Goal: Information Seeking & Learning: Learn about a topic

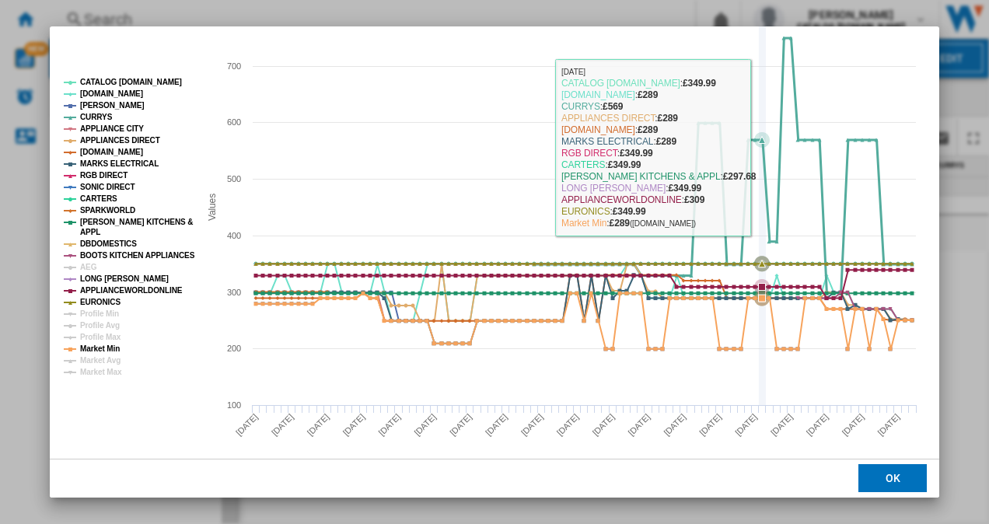
scroll to position [187, 0]
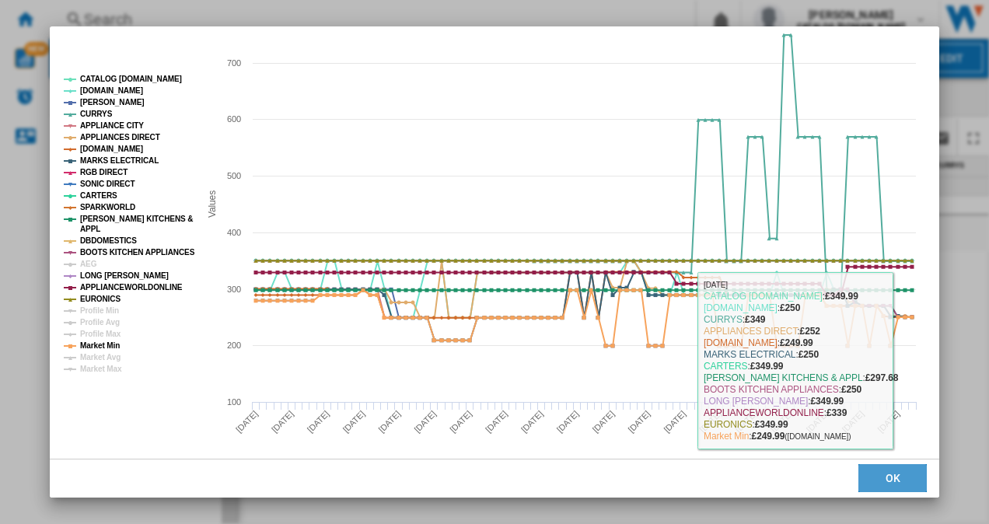
click at [903, 477] on button "OK" at bounding box center [892, 479] width 68 height 28
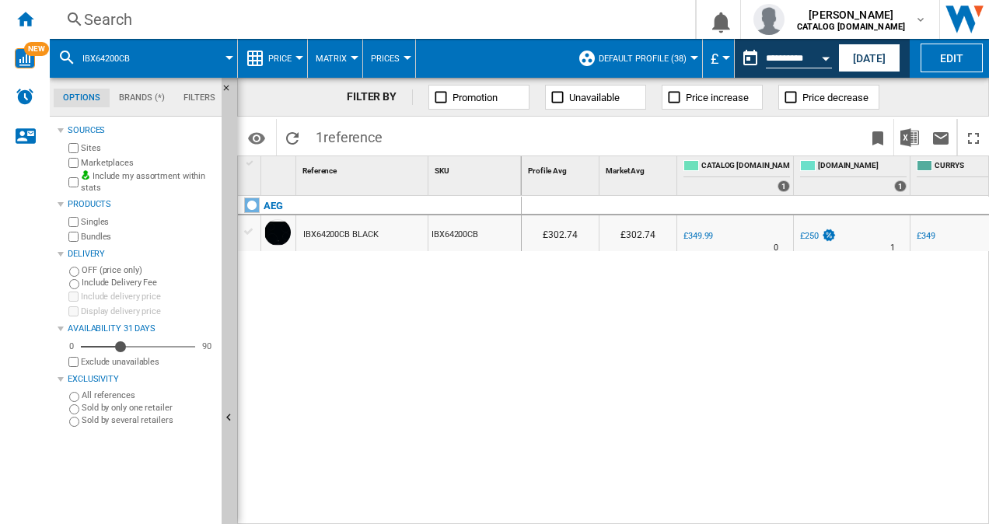
click at [860, 51] on button "[DATE]" at bounding box center [869, 58] width 62 height 29
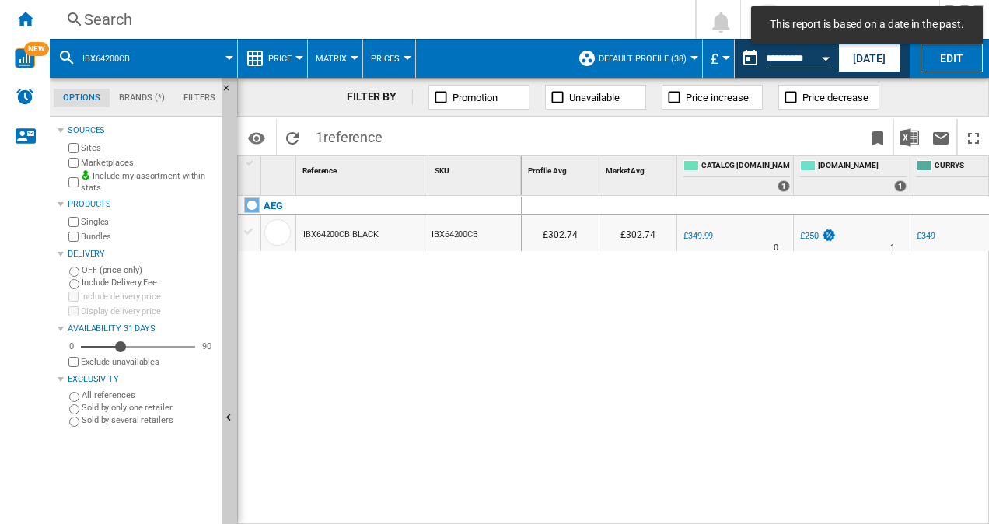
click at [851, 61] on button "[DATE]" at bounding box center [869, 58] width 62 height 29
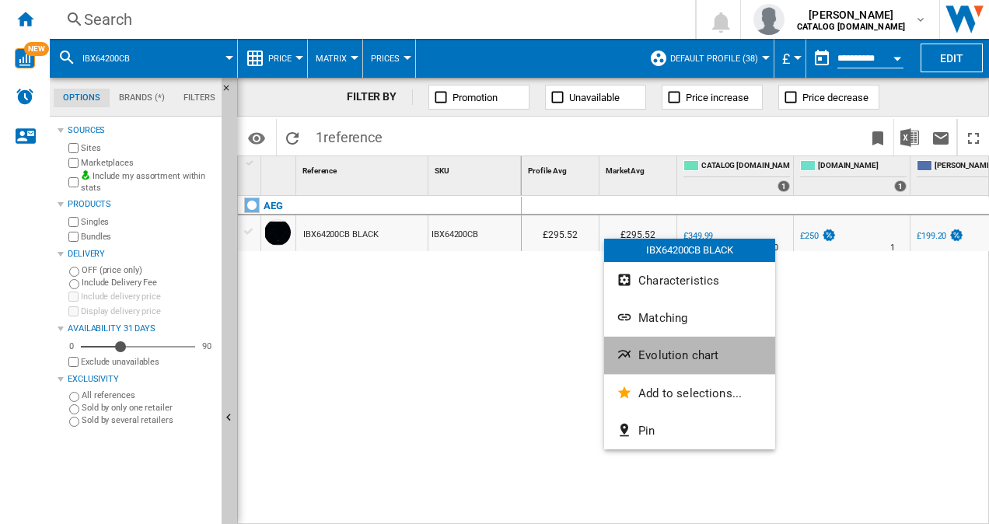
click at [655, 352] on span "Evolution chart" at bounding box center [678, 355] width 80 height 14
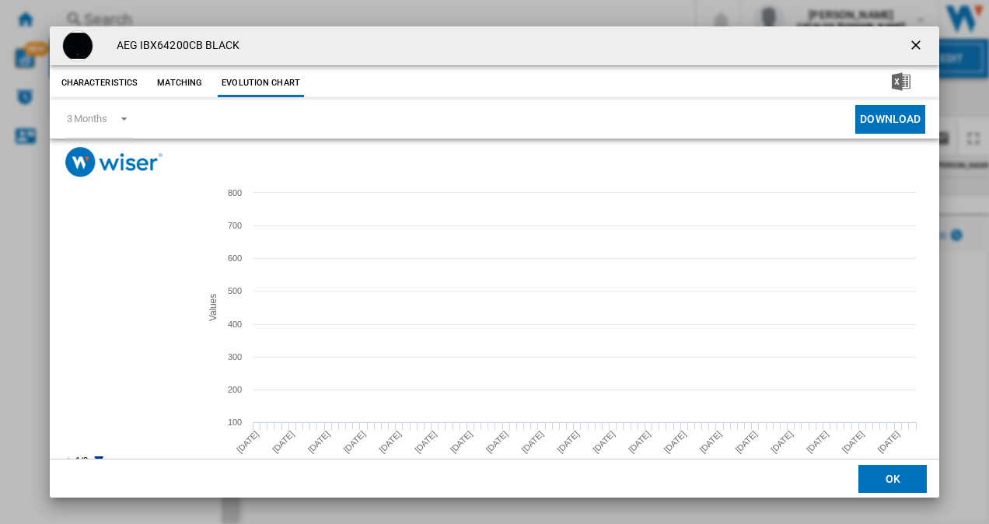
scroll to position [29, 0]
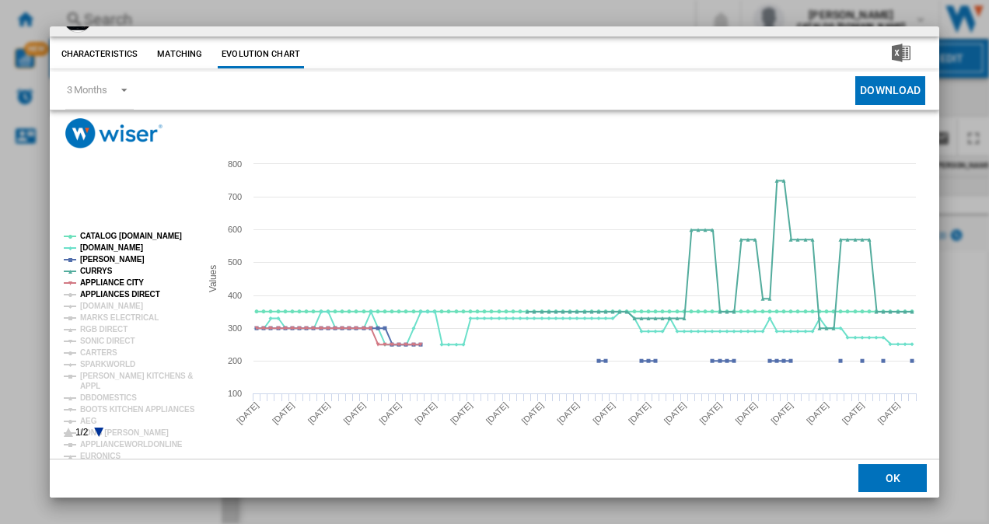
click at [86, 295] on tspan "APPLIANCES DIRECT" at bounding box center [120, 294] width 80 height 9
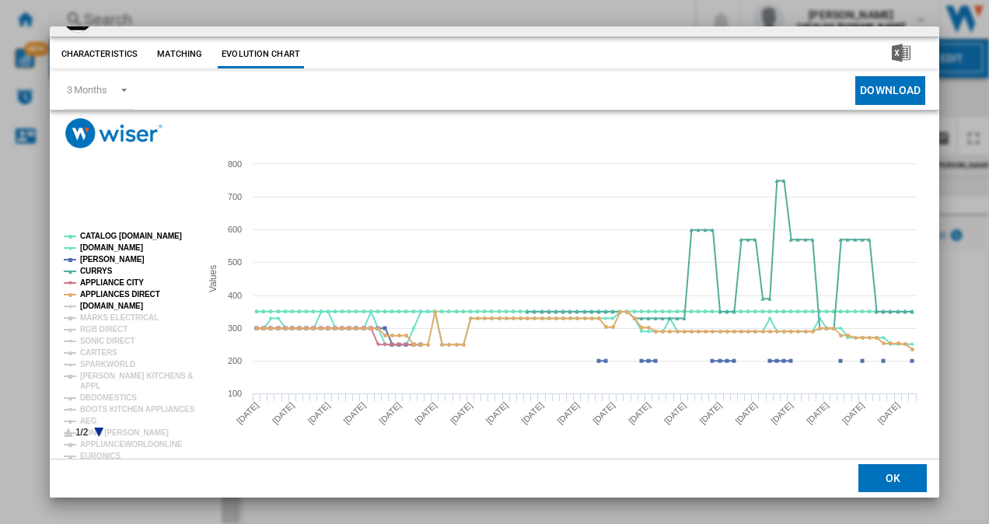
click at [92, 303] on tspan "[DOMAIN_NAME]" at bounding box center [111, 306] width 63 height 9
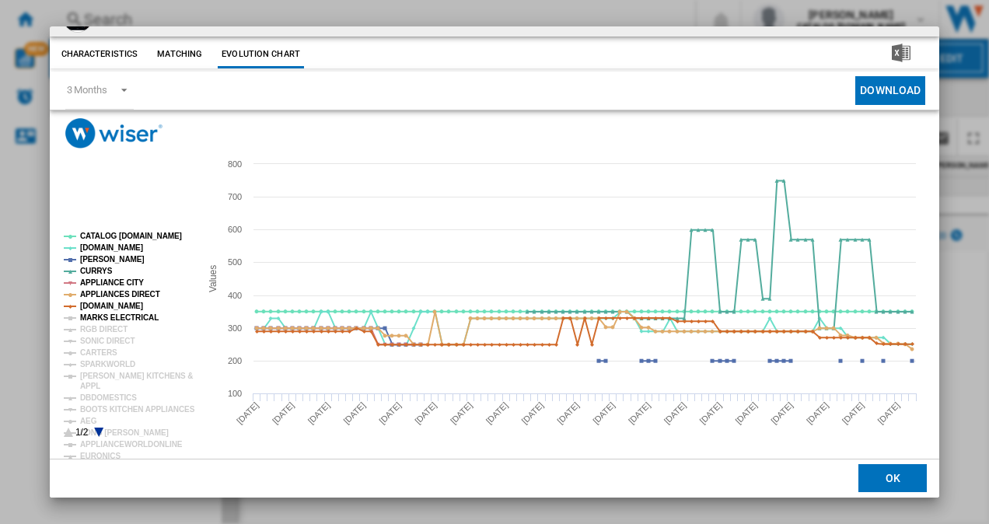
click at [101, 317] on tspan "MARKS ELECTRICAL" at bounding box center [119, 317] width 79 height 9
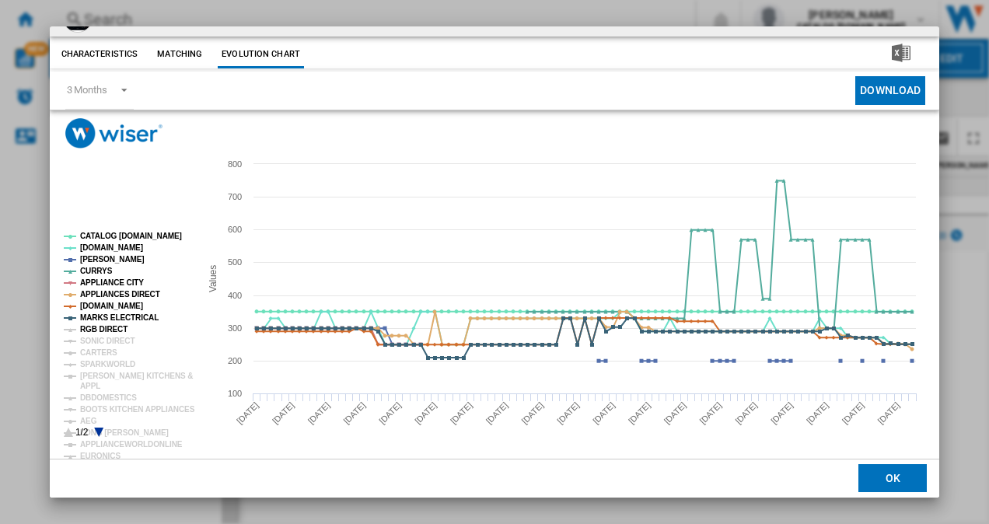
click at [107, 328] on tspan "RGB DIRECT" at bounding box center [103, 329] width 47 height 9
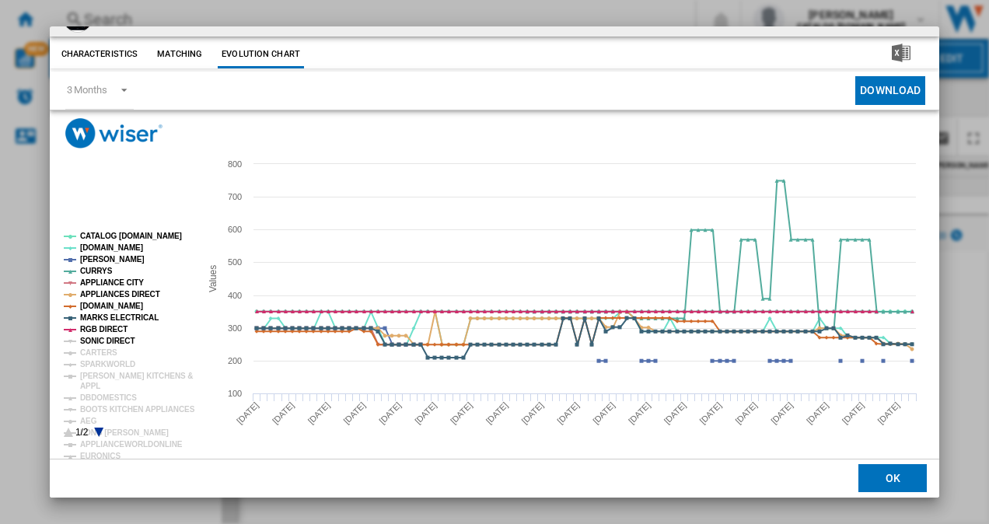
click at [115, 344] on tspan "SONIC DIRECT" at bounding box center [107, 341] width 54 height 9
click at [110, 354] on tspan "CARTERS" at bounding box center [98, 352] width 37 height 9
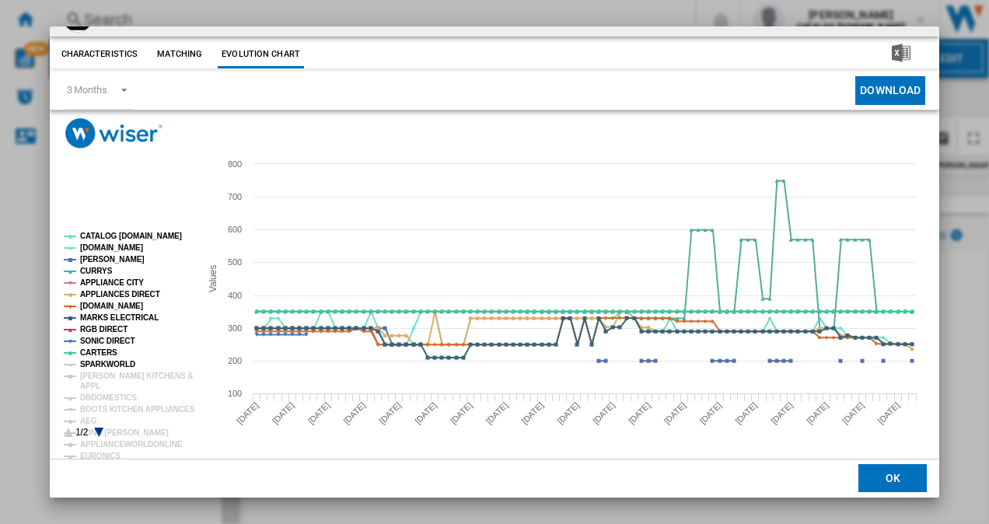
click at [118, 364] on tspan "SPARKWORLD" at bounding box center [107, 364] width 55 height 9
click at [124, 372] on tspan "[PERSON_NAME] KITCHENS &" at bounding box center [136, 376] width 113 height 9
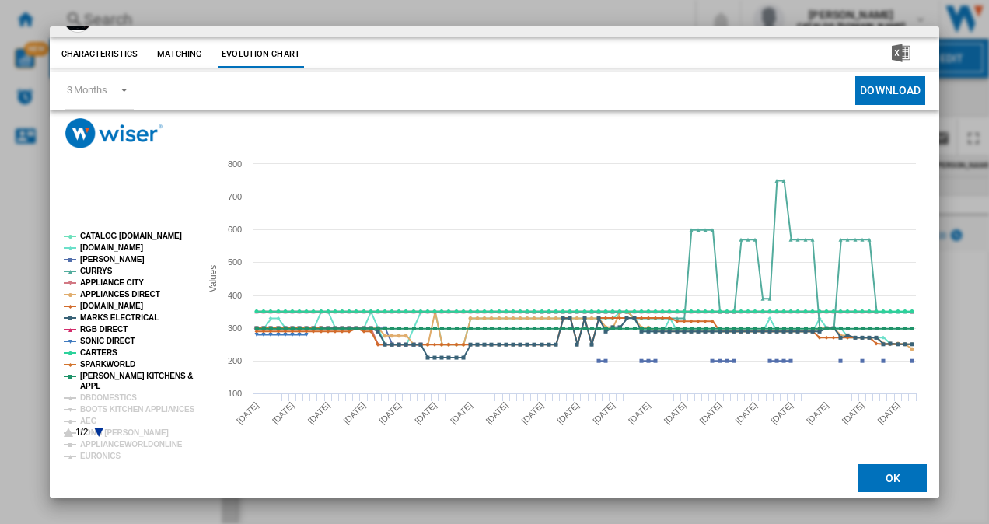
click at [100, 433] on icon "Product popup" at bounding box center [98, 432] width 9 height 9
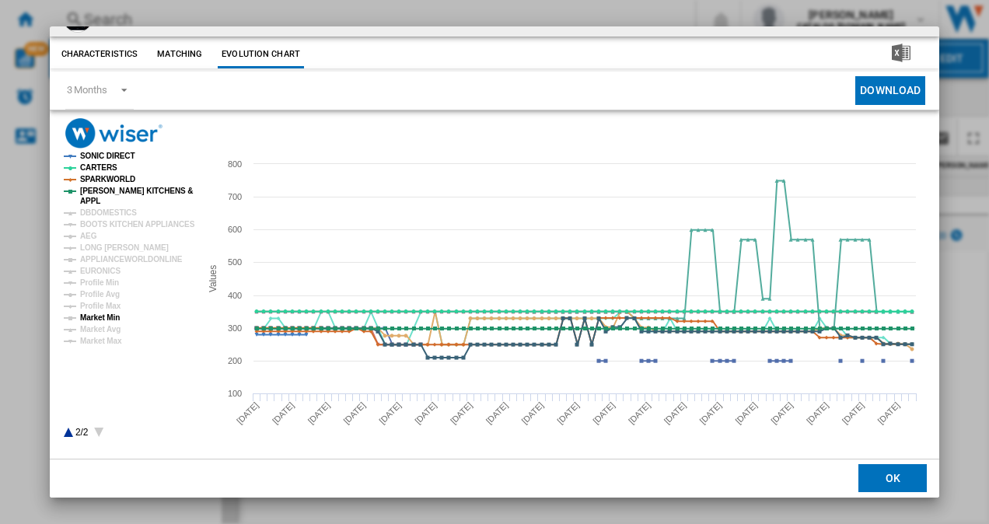
click at [96, 316] on tspan "Market Min" at bounding box center [100, 317] width 40 height 9
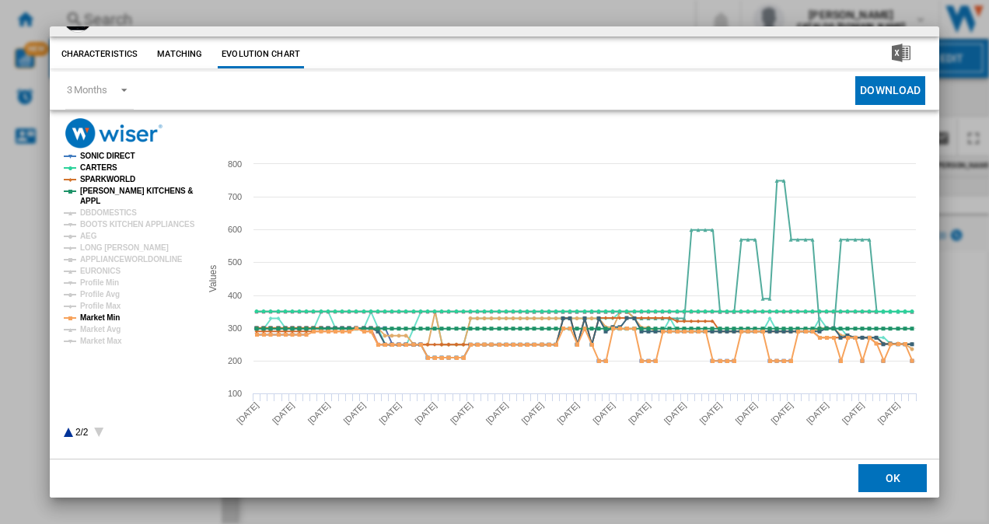
click at [68, 434] on icon "Product popup" at bounding box center [68, 432] width 9 height 9
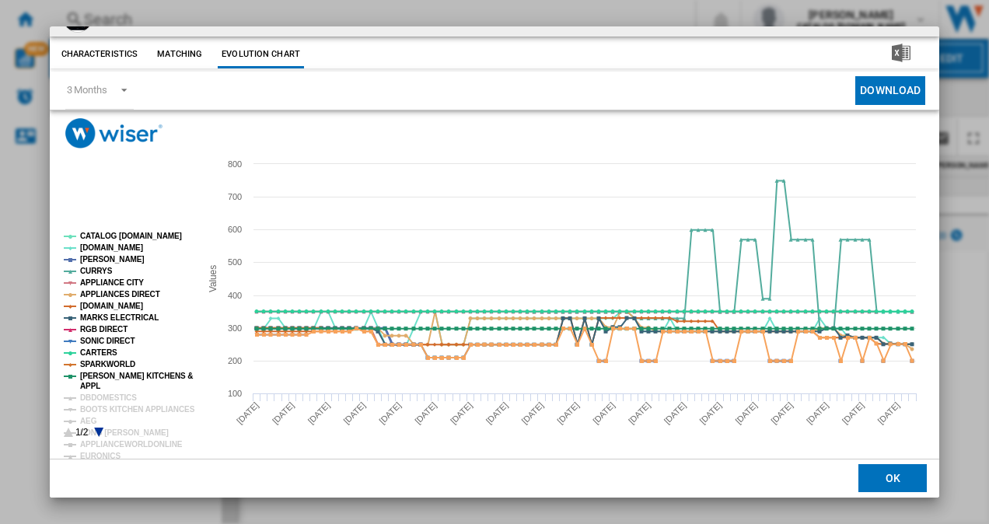
click at [96, 255] on tspan "[PERSON_NAME]" at bounding box center [112, 259] width 65 height 9
click at [100, 432] on icon "Product popup" at bounding box center [98, 432] width 9 height 9
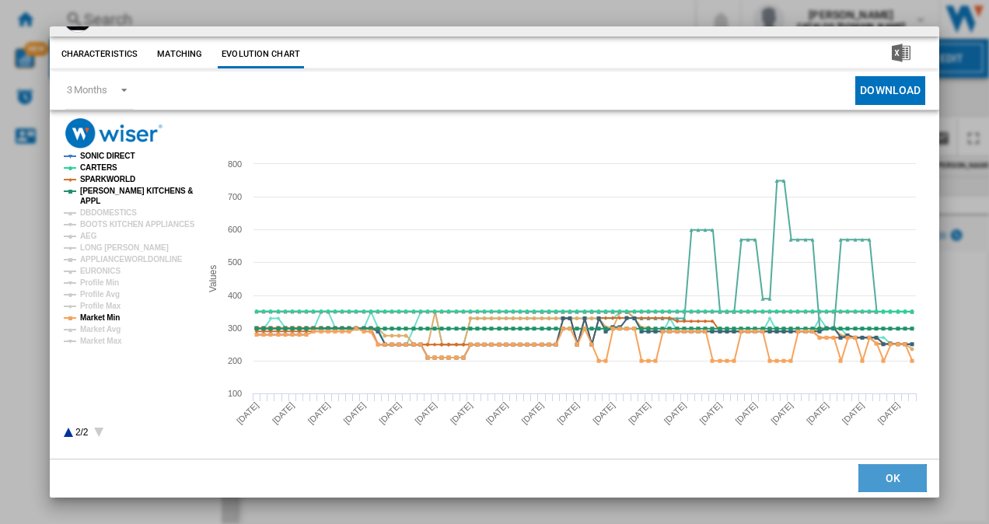
click at [890, 480] on button "OK" at bounding box center [892, 479] width 68 height 28
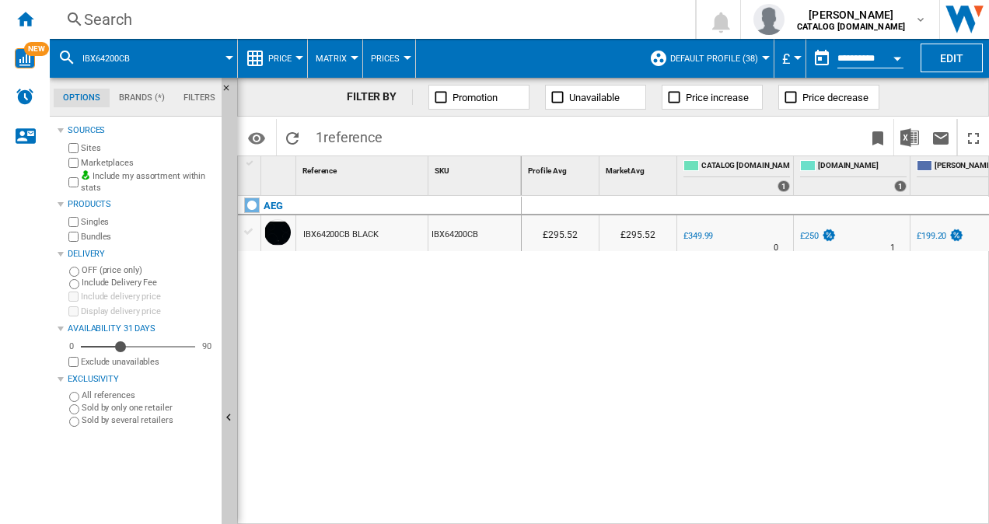
click at [103, 16] on div "Search" at bounding box center [369, 20] width 571 height 22
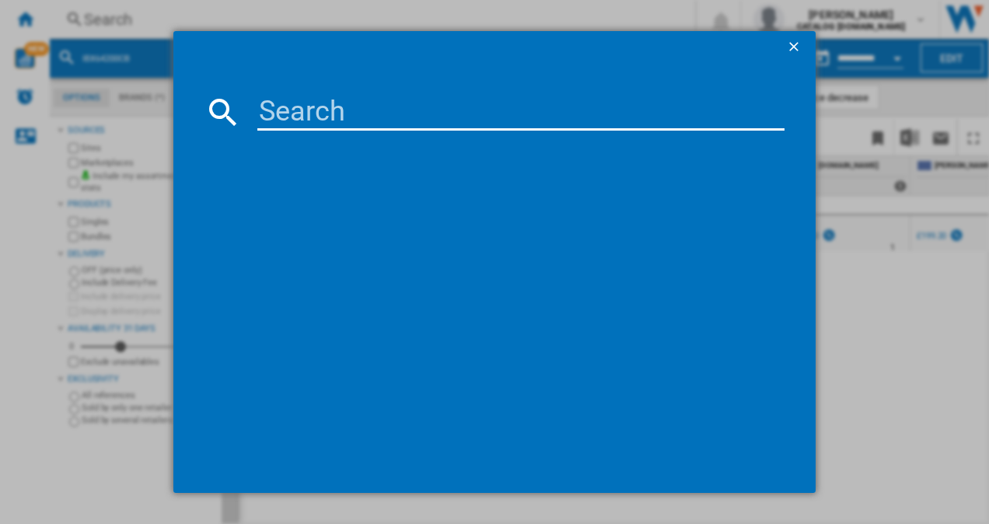
click at [281, 104] on input at bounding box center [521, 111] width 528 height 37
paste input "PUG61RAA5B"
type input "PUG61RAA5B"
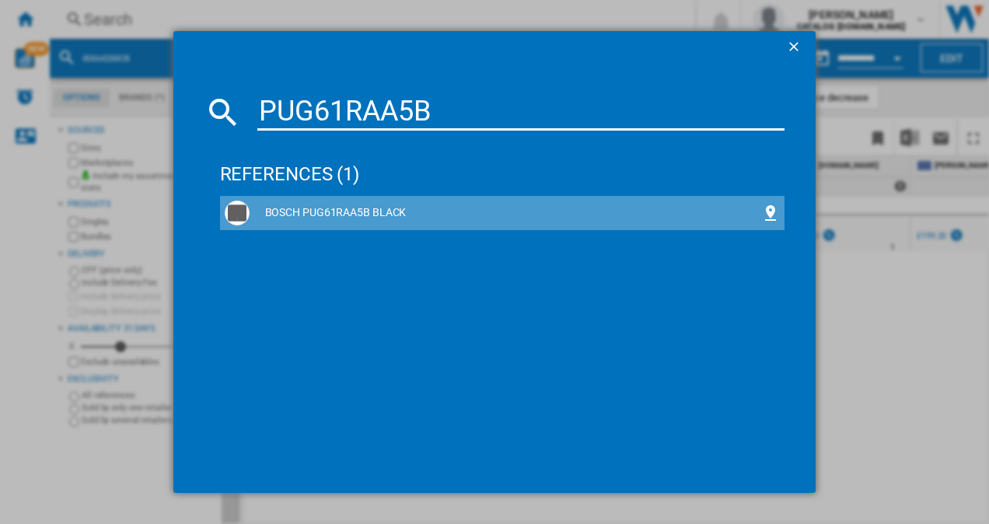
click at [345, 218] on div "BOSCH PUG61RAA5B BLACK" at bounding box center [506, 213] width 512 height 16
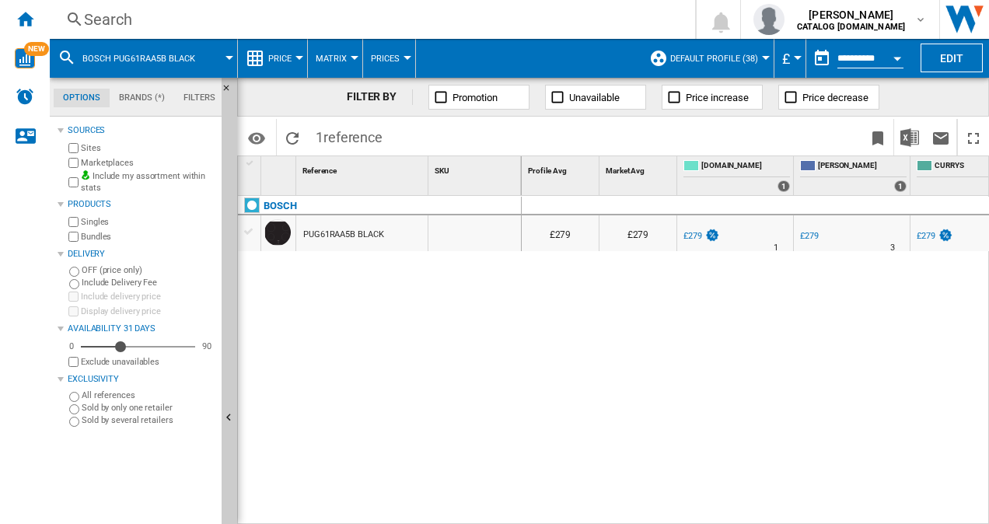
click at [356, 232] on div "PUG61RAA5B BLACK" at bounding box center [343, 235] width 80 height 36
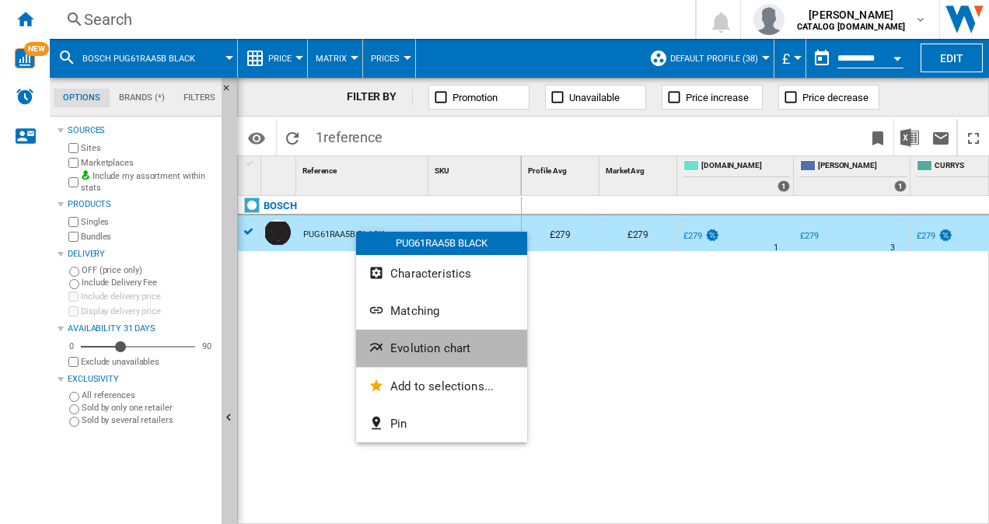
click at [421, 342] on span "Evolution chart" at bounding box center [430, 348] width 80 height 14
